Goal: Transaction & Acquisition: Purchase product/service

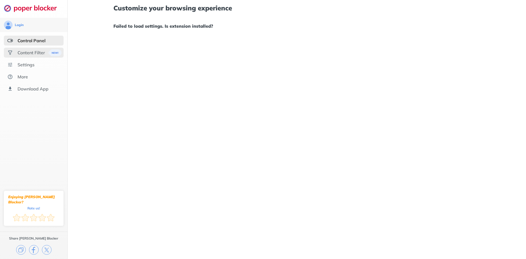
click at [25, 55] on div "Content Filter" at bounding box center [31, 52] width 27 height 5
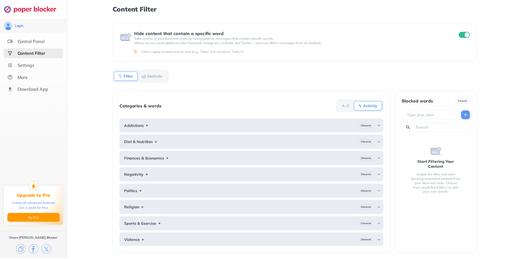
scroll to position [1, 0]
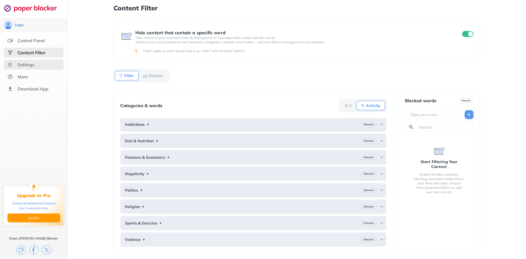
click at [28, 64] on div "Settings" at bounding box center [26, 64] width 17 height 5
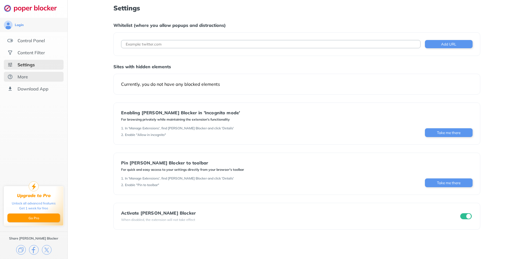
click at [21, 74] on div "More" at bounding box center [23, 76] width 10 height 5
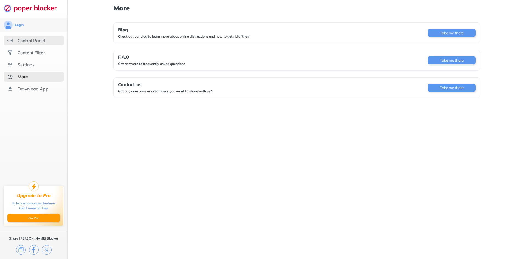
click at [32, 38] on div "Control Panel" at bounding box center [31, 40] width 27 height 5
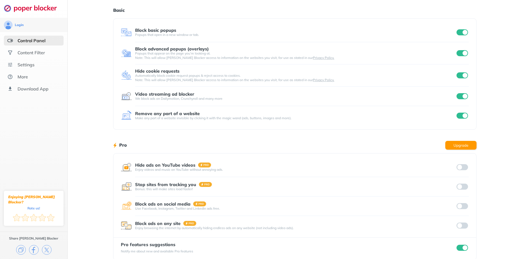
scroll to position [24, 0]
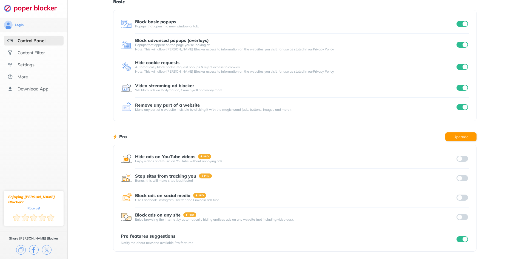
click at [467, 245] on div "Hide ads on YouTube videos Enjoy videos and music on YouTube without annoying a…" at bounding box center [294, 198] width 363 height 107
click at [462, 242] on div at bounding box center [461, 239] width 13 height 8
drag, startPoint x: 462, startPoint y: 240, endPoint x: 426, endPoint y: 241, distance: 35.6
click at [461, 240] on input "checkbox" at bounding box center [461, 239] width 11 height 6
click at [454, 133] on button "Upgrade" at bounding box center [460, 136] width 31 height 9
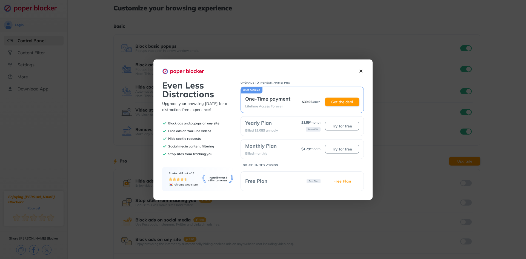
click at [359, 71] on img at bounding box center [361, 71] width 6 height 6
